Goal: Task Accomplishment & Management: Use online tool/utility

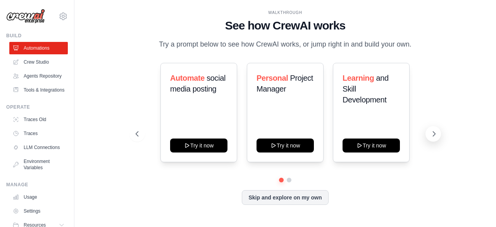
click at [438, 132] on button at bounding box center [432, 133] width 15 height 15
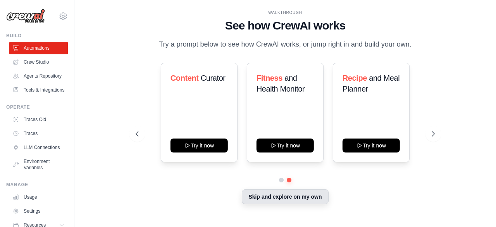
click at [284, 196] on button "Skip and explore on my own" at bounding box center [285, 196] width 86 height 15
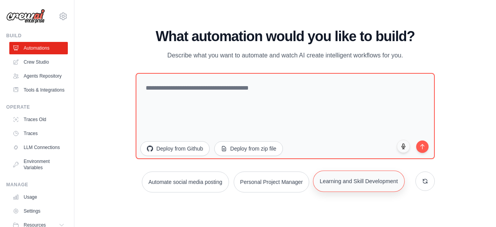
click at [346, 179] on button "Learning and Skill Development" at bounding box center [358, 180] width 91 height 21
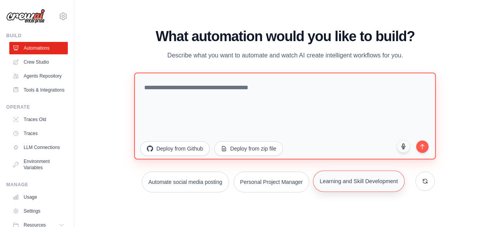
type textarea "**********"
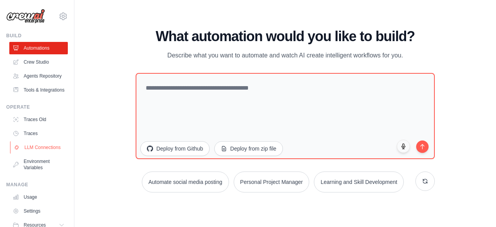
click at [32, 153] on link "LLM Connections" at bounding box center [39, 147] width 59 height 12
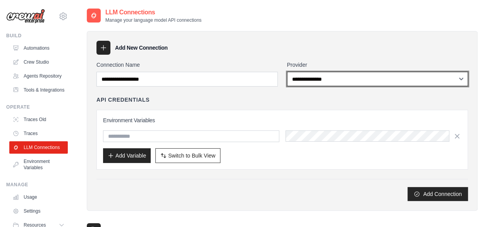
click at [356, 77] on select "**********" at bounding box center [377, 79] width 181 height 14
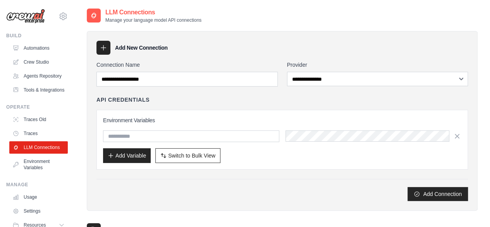
click at [269, 100] on div "API Credentials" at bounding box center [282, 100] width 372 height 8
click at [42, 45] on link "Automations" at bounding box center [39, 48] width 59 height 12
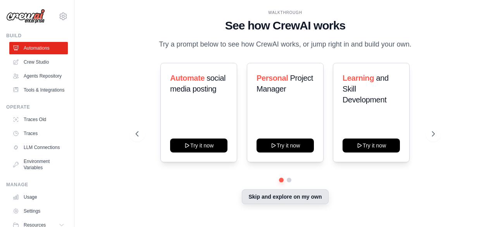
click at [289, 200] on button "Skip and explore on my own" at bounding box center [285, 196] width 86 height 15
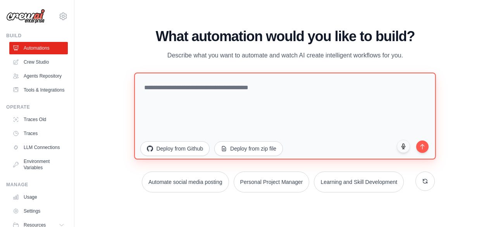
click at [212, 88] on textarea at bounding box center [285, 115] width 302 height 87
click at [239, 87] on textarea at bounding box center [285, 115] width 302 height 87
